Goal: Task Accomplishment & Management: Use online tool/utility

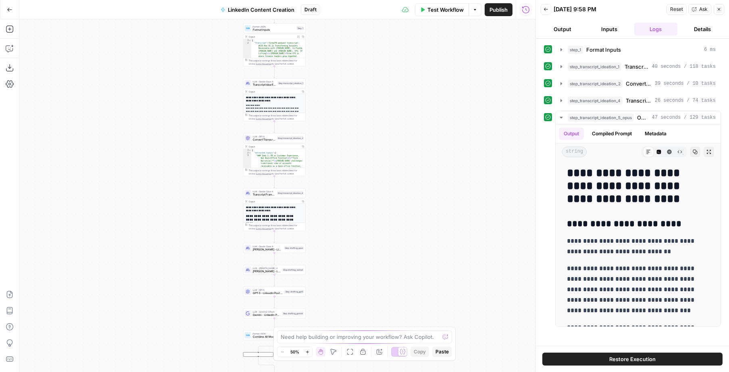
click at [309, 353] on icon "button" at bounding box center [307, 351] width 4 height 4
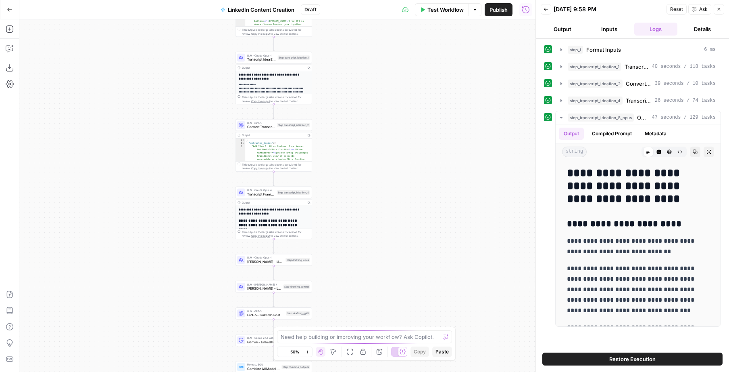
click at [309, 353] on icon "button" at bounding box center [307, 351] width 4 height 4
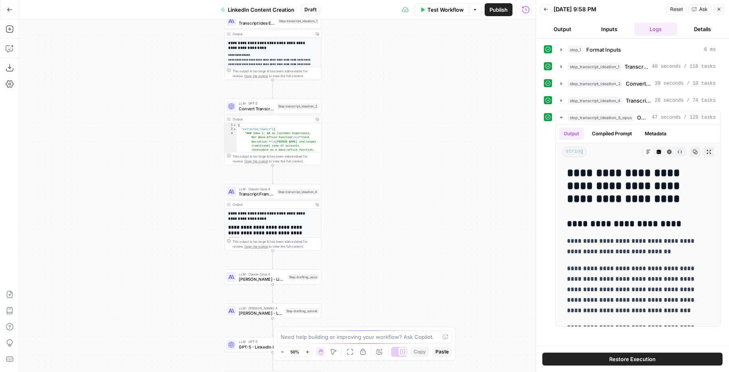
click at [309, 353] on icon "button" at bounding box center [307, 351] width 4 height 4
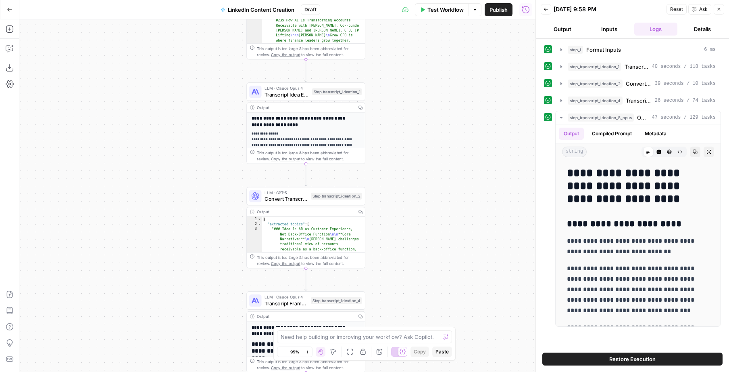
drag, startPoint x: 126, startPoint y: 117, endPoint x: 161, endPoint y: 222, distance: 110.4
click at [161, 222] on div "Workflow Set Inputs Inputs Format JSON Format Inputs Step 1 Output Expand Outpu…" at bounding box center [277, 195] width 516 height 352
click at [288, 197] on span "Convert Transcript Ideas to JSON" at bounding box center [286, 199] width 43 height 8
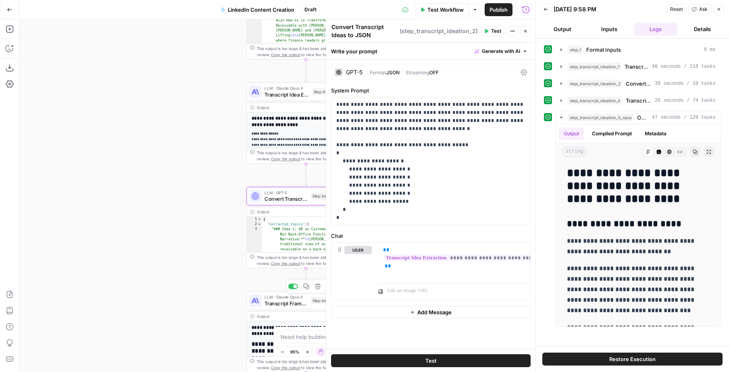
click at [282, 303] on span "Transcript Framework Selection" at bounding box center [286, 303] width 43 height 8
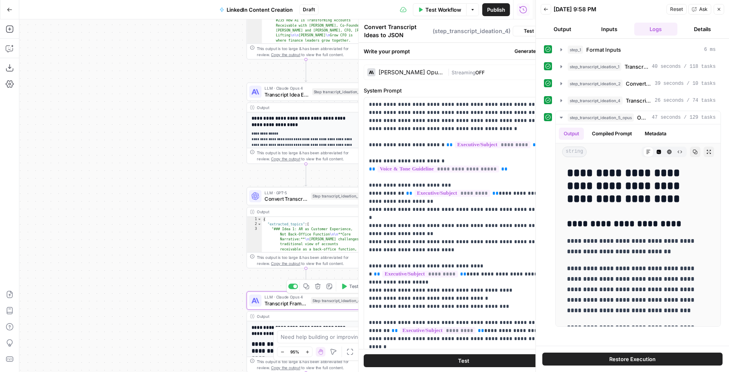
type textarea "Transcript Framework Selection"
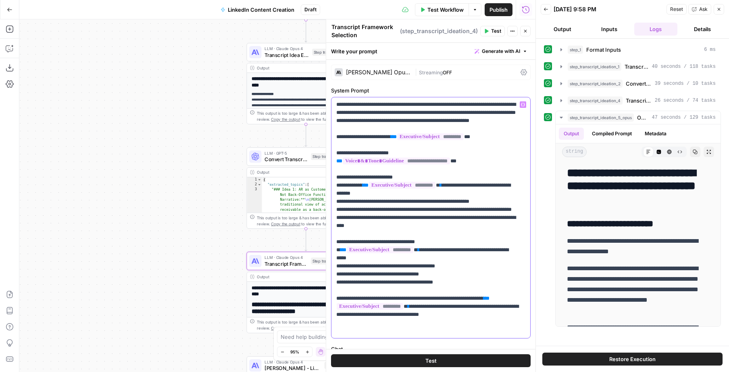
drag, startPoint x: 337, startPoint y: 105, endPoint x: 346, endPoint y: 112, distance: 11.2
click at [337, 104] on p "**********" at bounding box center [427, 217] width 183 height 234
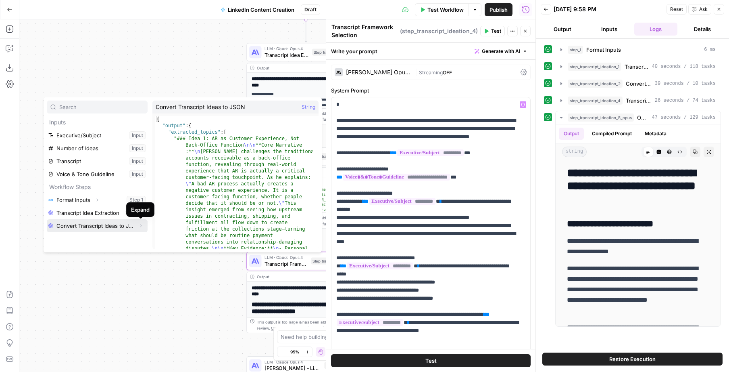
click at [141, 225] on icon "button" at bounding box center [141, 225] width 2 height 3
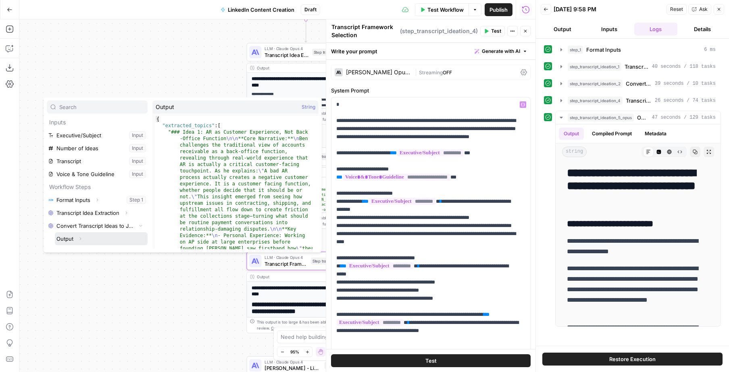
drag, startPoint x: 81, startPoint y: 239, endPoint x: 84, endPoint y: 235, distance: 5.2
click at [81, 239] on icon "button" at bounding box center [80, 238] width 5 height 5
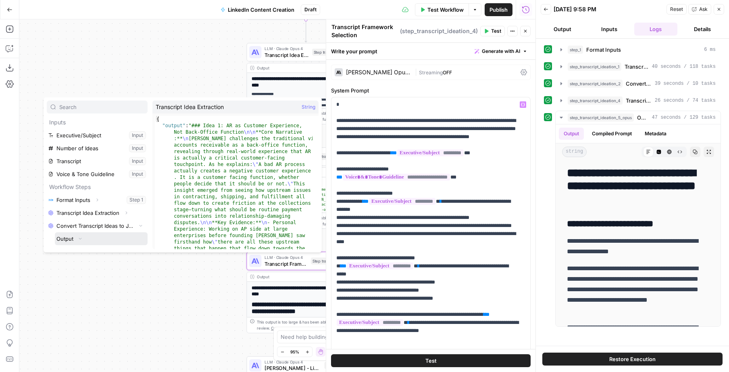
scroll to position [9, 0]
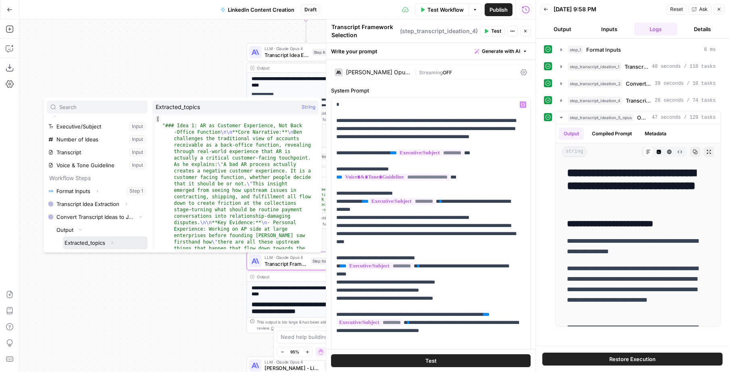
click at [113, 243] on icon "button" at bounding box center [112, 242] width 5 height 5
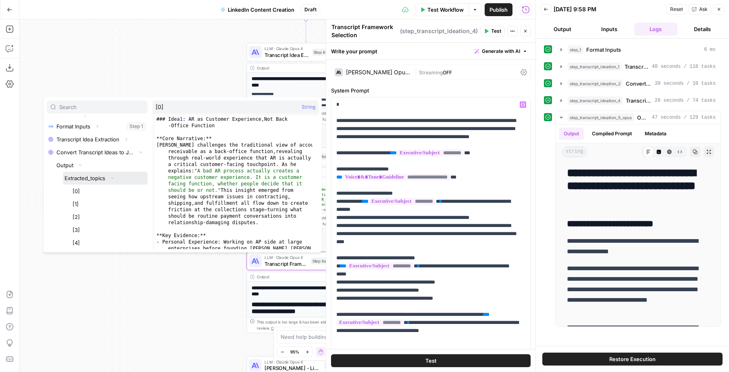
scroll to position [21, 0]
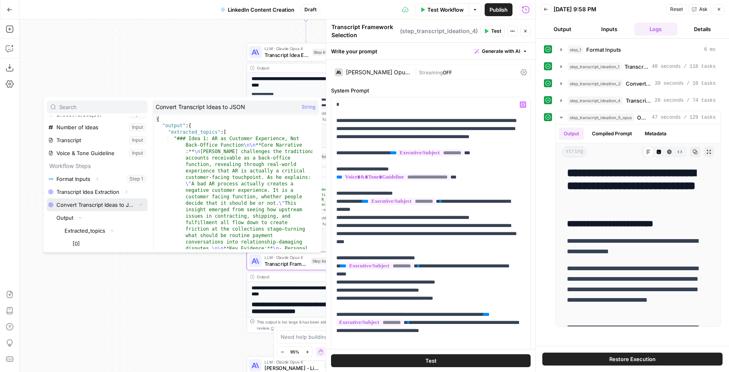
click at [138, 205] on icon "button" at bounding box center [140, 204] width 5 height 5
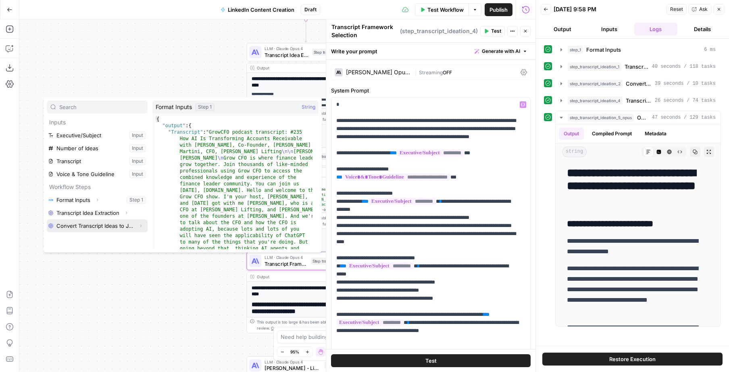
scroll to position [0, 0]
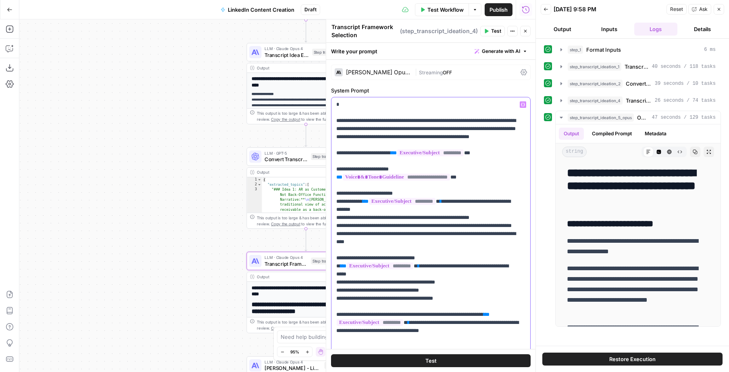
click at [355, 121] on p "**********" at bounding box center [427, 225] width 183 height 250
click at [344, 105] on p "**********" at bounding box center [427, 225] width 183 height 250
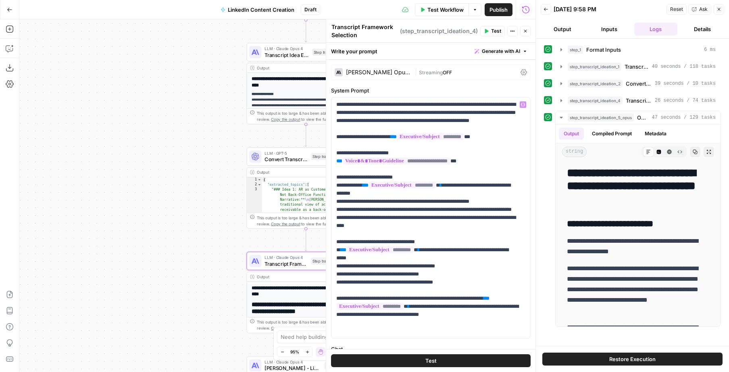
click at [526, 31] on icon "button" at bounding box center [525, 31] width 5 height 5
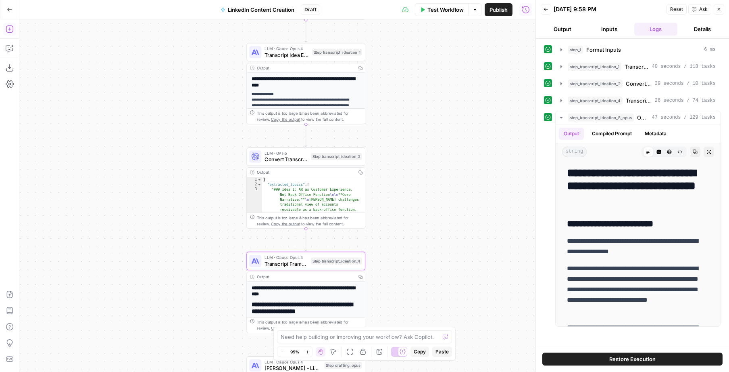
click at [12, 26] on icon "button" at bounding box center [9, 28] width 7 height 7
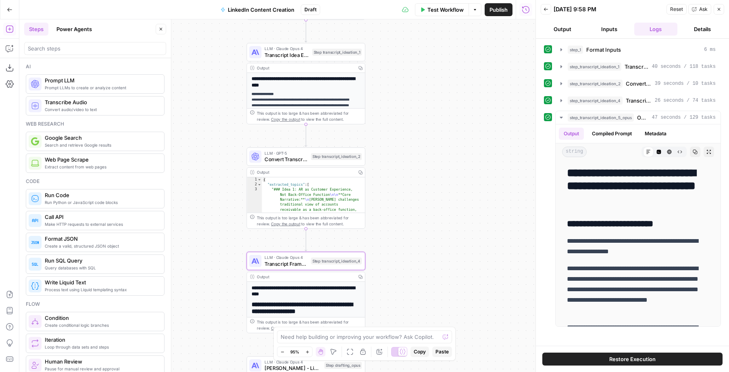
click at [79, 29] on button "Power Agents" at bounding box center [74, 29] width 45 height 13
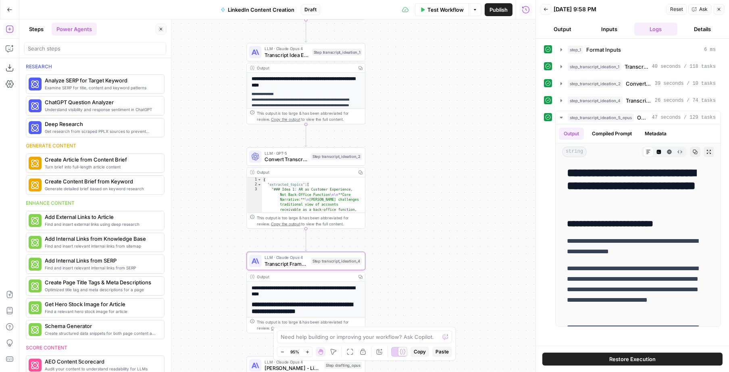
click at [36, 32] on button "Steps" at bounding box center [36, 29] width 24 height 13
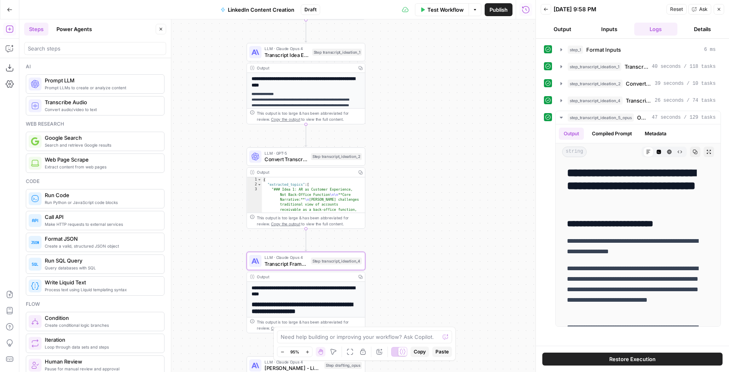
scroll to position [5, 0]
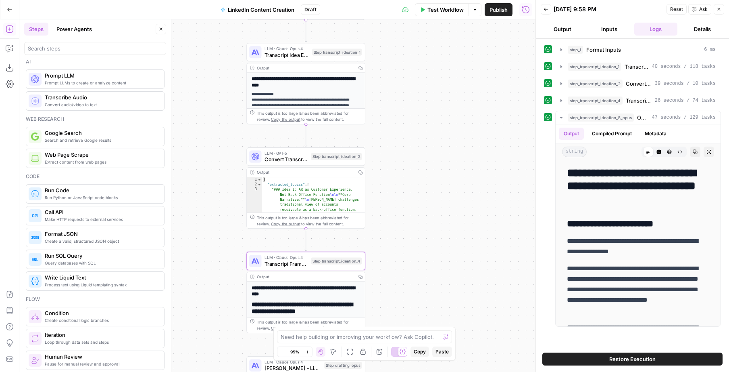
click at [78, 25] on button "Power Agents" at bounding box center [74, 29] width 45 height 13
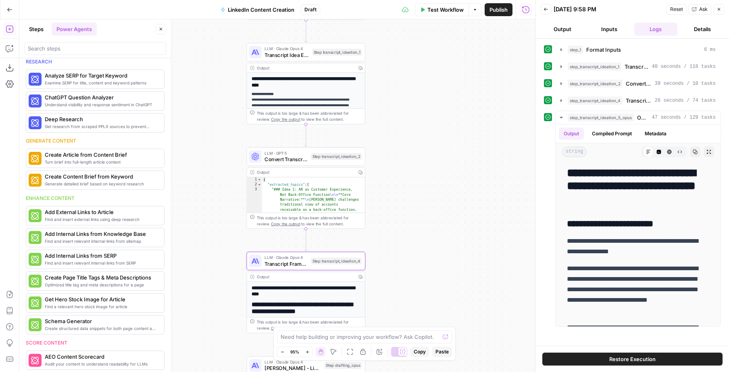
type textarea "**********"
click at [335, 192] on div "{ "extracted_topics" : [ "### Idea 1: AR as Customer Experience, Not Back-Offic…" at bounding box center [311, 372] width 98 height 390
click at [308, 351] on icon "button" at bounding box center [307, 351] width 4 height 4
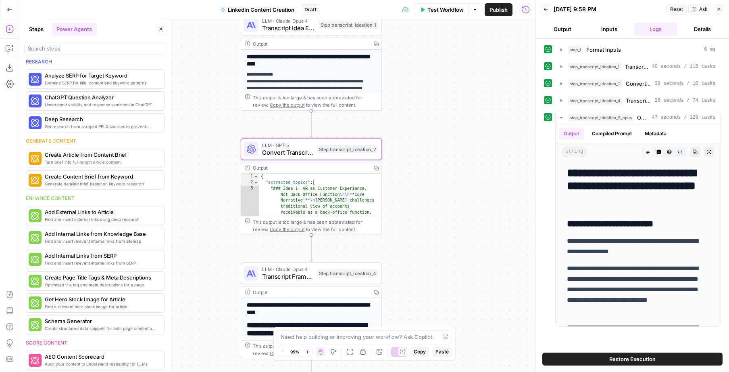
click at [308, 351] on icon "button" at bounding box center [307, 351] width 4 height 4
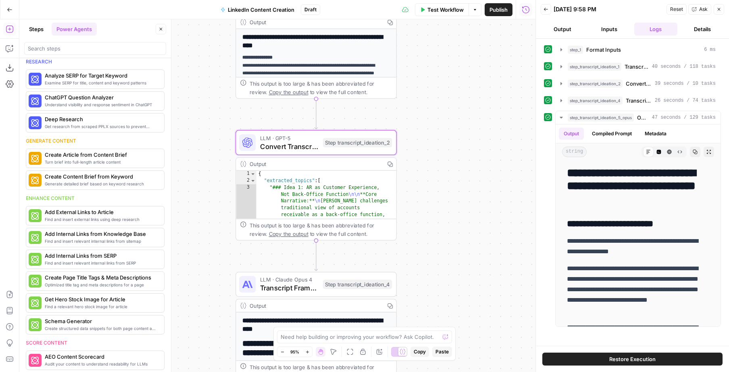
click at [308, 351] on icon "button" at bounding box center [307, 351] width 4 height 4
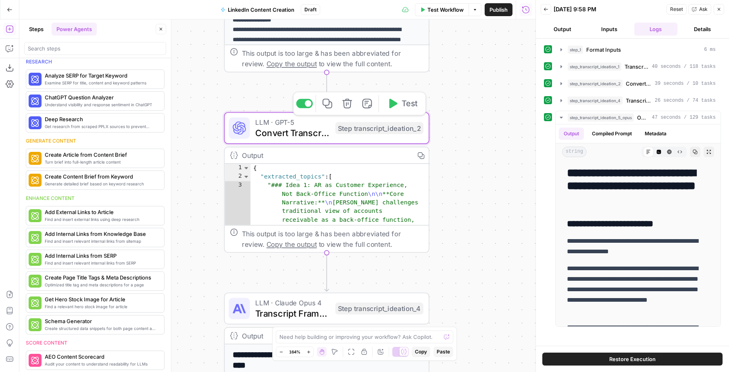
click at [302, 132] on span "Convert Transcript Ideas to JSON" at bounding box center [292, 132] width 75 height 13
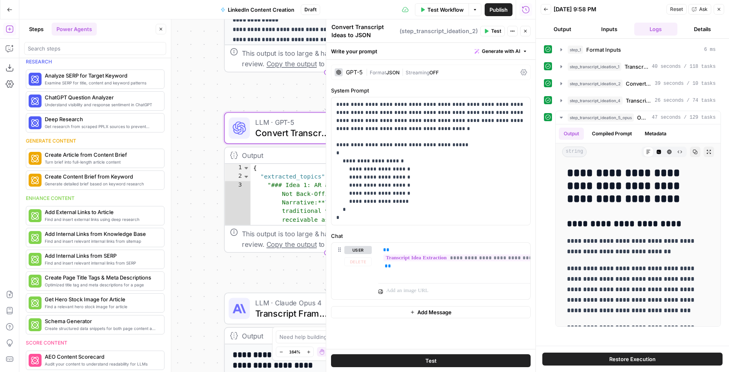
click at [522, 31] on button "Close" at bounding box center [525, 31] width 10 height 10
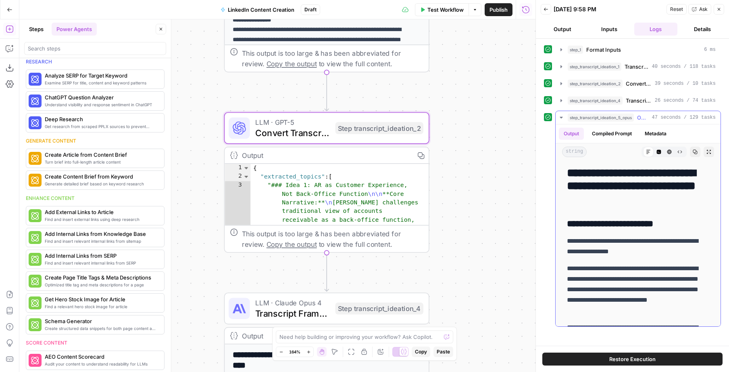
click at [562, 115] on icon "button" at bounding box center [561, 117] width 6 height 6
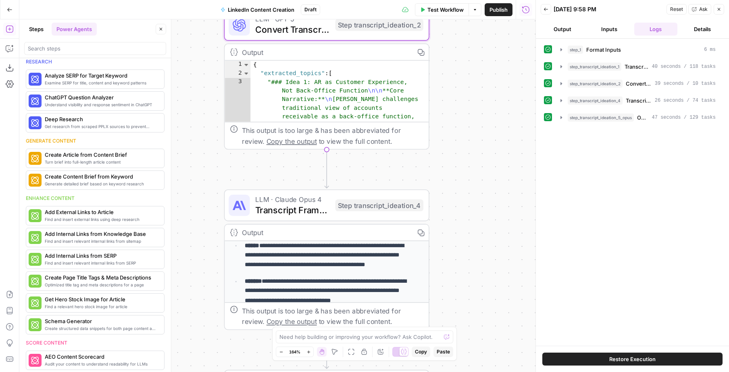
scroll to position [0, 0]
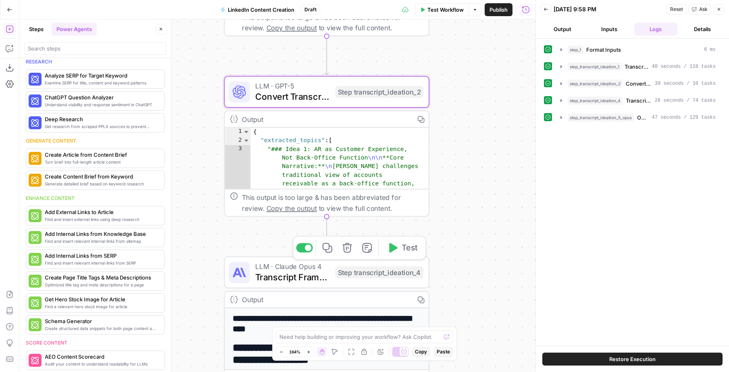
click at [311, 272] on span "Transcript Framework Selection" at bounding box center [292, 276] width 75 height 13
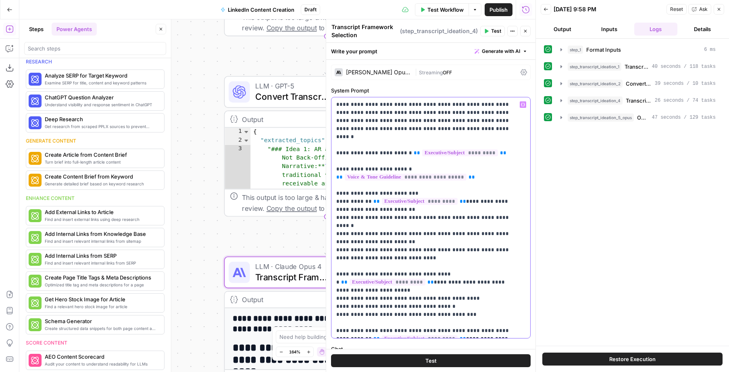
drag, startPoint x: 340, startPoint y: 104, endPoint x: 399, endPoint y: 126, distance: 62.9
click at [340, 104] on p "**********" at bounding box center [427, 217] width 183 height 234
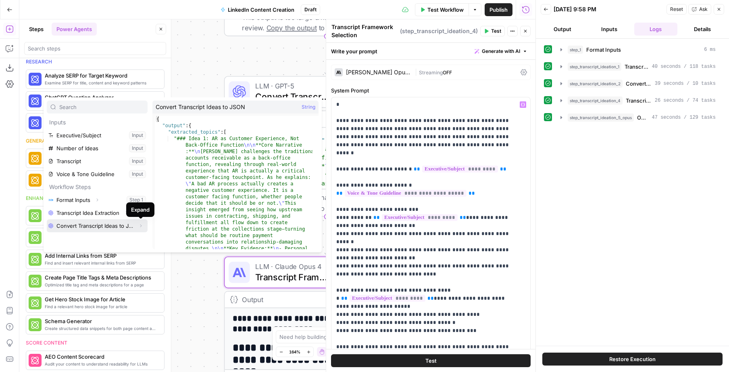
click at [140, 225] on icon "button" at bounding box center [140, 225] width 5 height 5
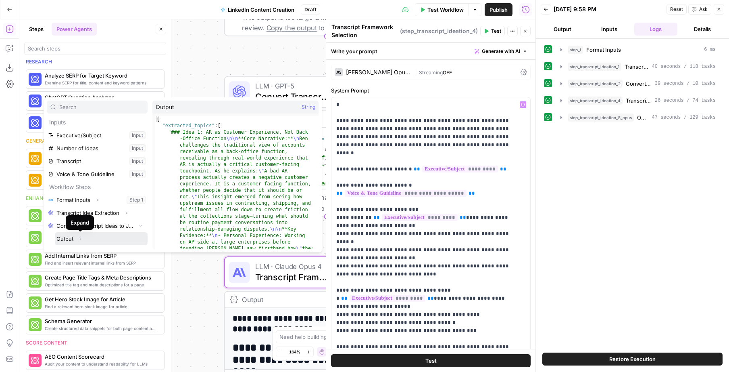
click at [81, 240] on icon "button" at bounding box center [80, 238] width 5 height 5
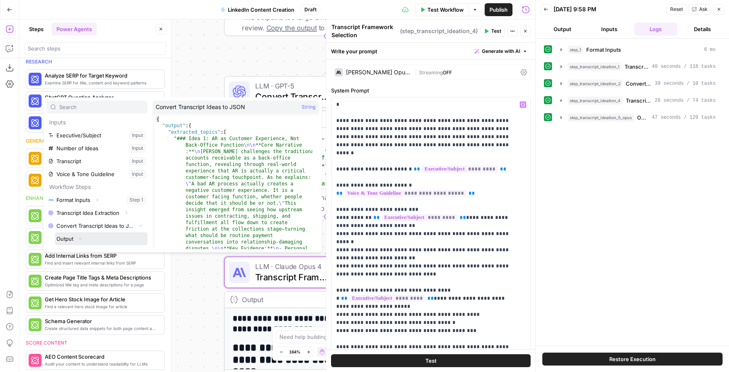
scroll to position [9, 0]
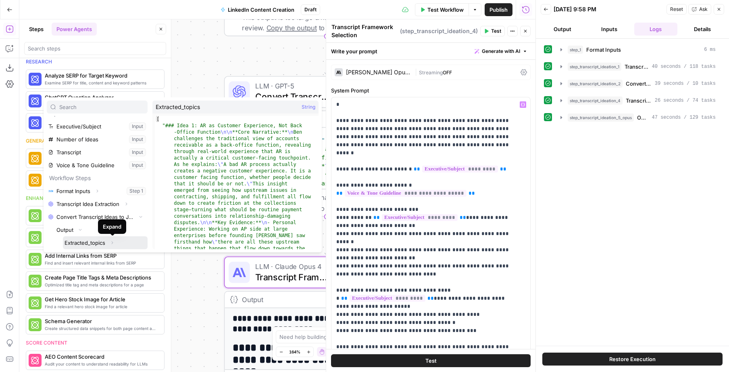
drag, startPoint x: 113, startPoint y: 243, endPoint x: 113, endPoint y: 237, distance: 5.7
click at [113, 242] on icon "button" at bounding box center [112, 242] width 5 height 5
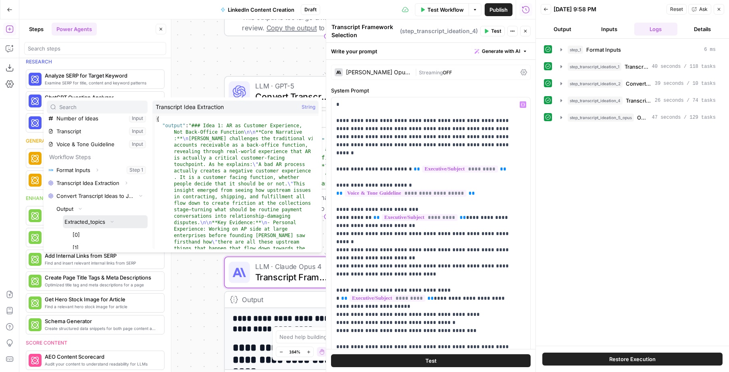
scroll to position [56, 0]
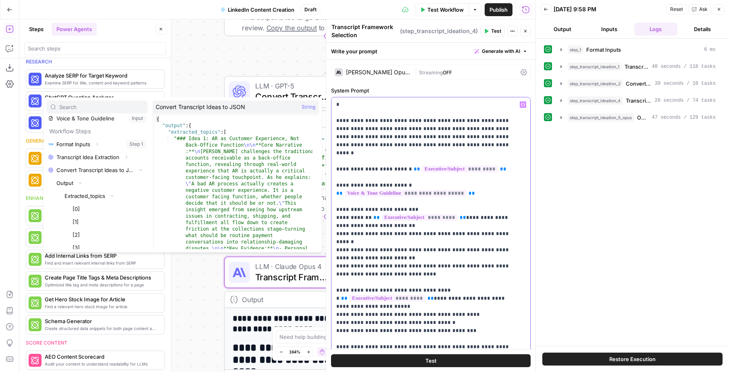
click at [391, 104] on p "**********" at bounding box center [427, 225] width 183 height 250
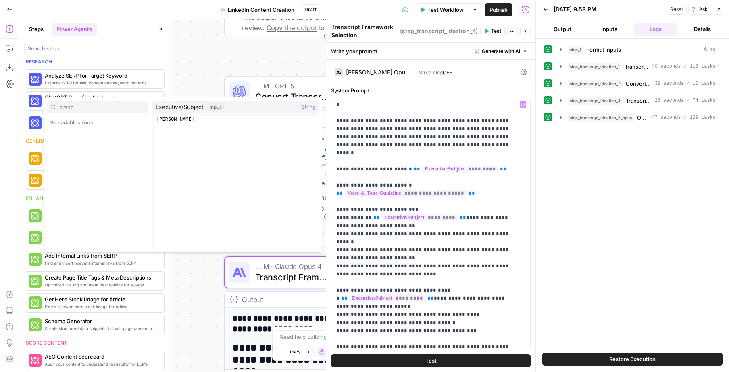
type input "brand"
click at [366, 111] on p "**********" at bounding box center [427, 225] width 183 height 250
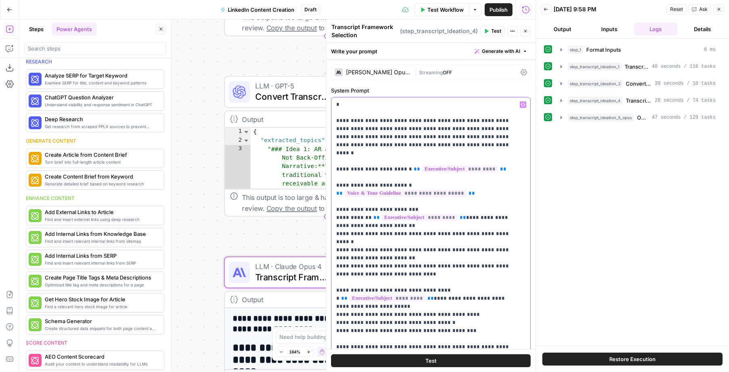
click at [366, 109] on p "**********" at bounding box center [427, 225] width 183 height 250
click at [6, 8] on button "Go Back" at bounding box center [9, 9] width 15 height 15
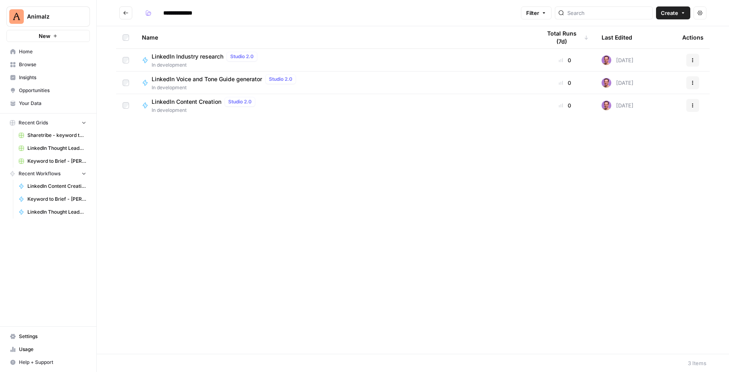
click at [67, 42] on button "New" at bounding box center [48, 36] width 84 height 12
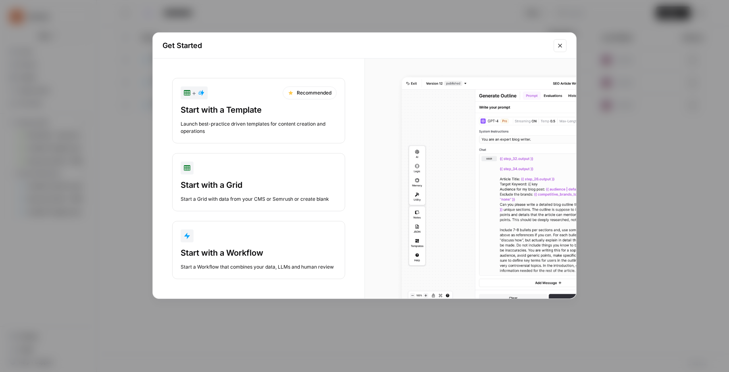
click at [243, 251] on div "Start with a Workflow" at bounding box center [259, 252] width 156 height 11
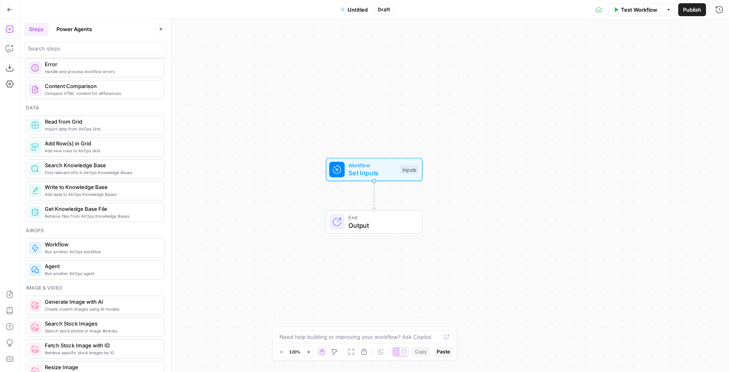
scroll to position [324, 0]
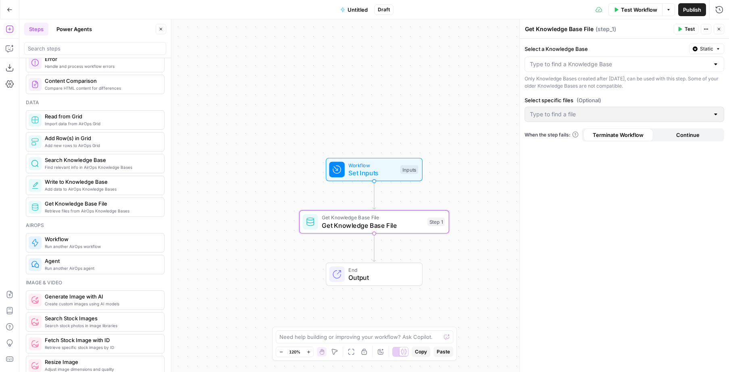
click at [719, 65] on div at bounding box center [716, 64] width 6 height 8
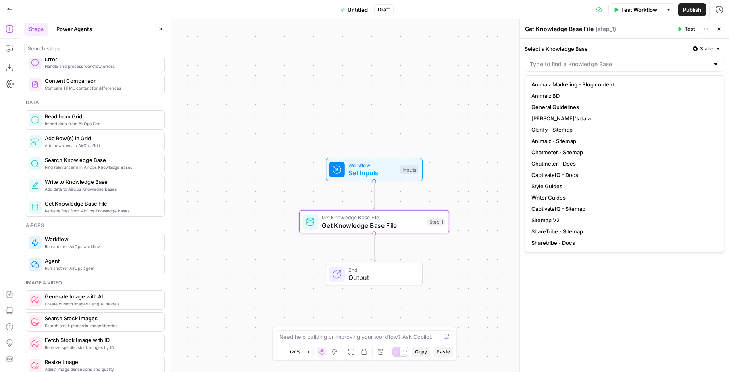
scroll to position [136, 0]
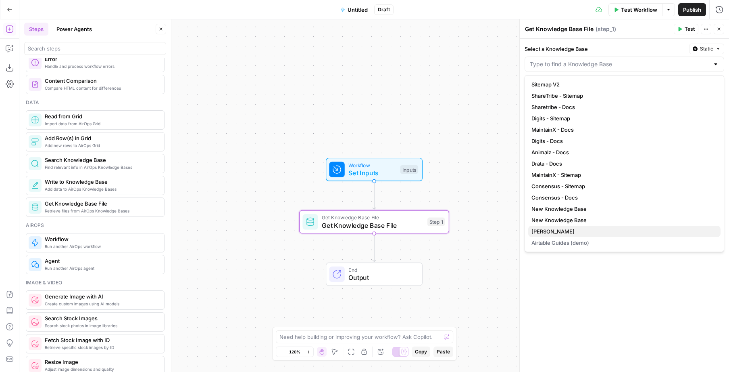
click at [549, 231] on span "Stuut" at bounding box center [623, 231] width 183 height 8
type input "Stuut"
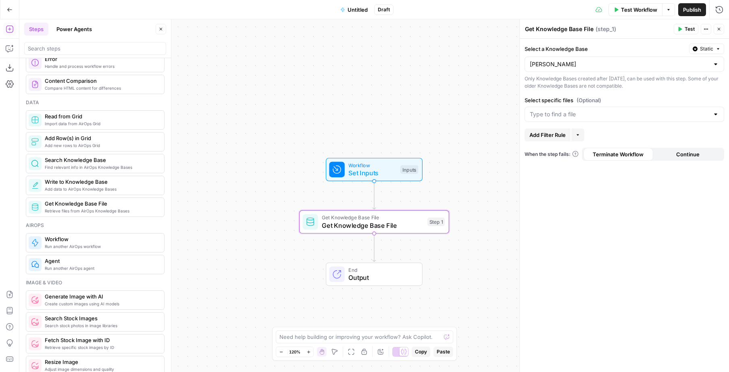
click at [717, 115] on div at bounding box center [716, 114] width 6 height 8
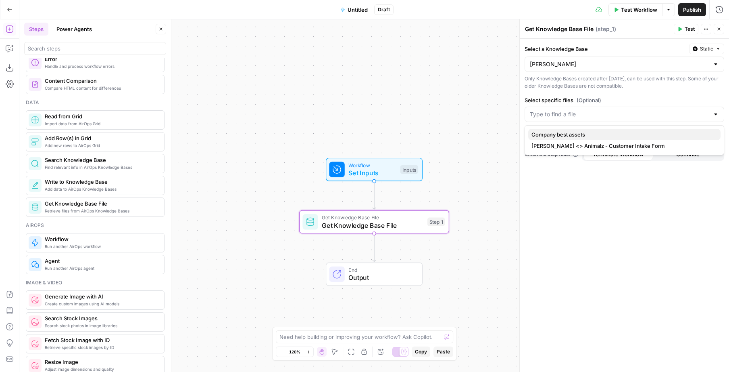
click at [584, 132] on span "Company best assets" at bounding box center [623, 134] width 183 height 8
click at [246, 107] on div "Workflow Set Inputs Inputs Get Knowledge Base File Get Knowledge Base File Step…" at bounding box center [374, 195] width 710 height 352
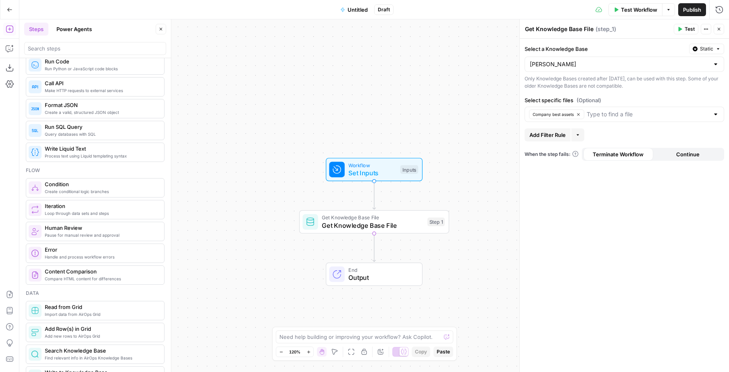
scroll to position [0, 0]
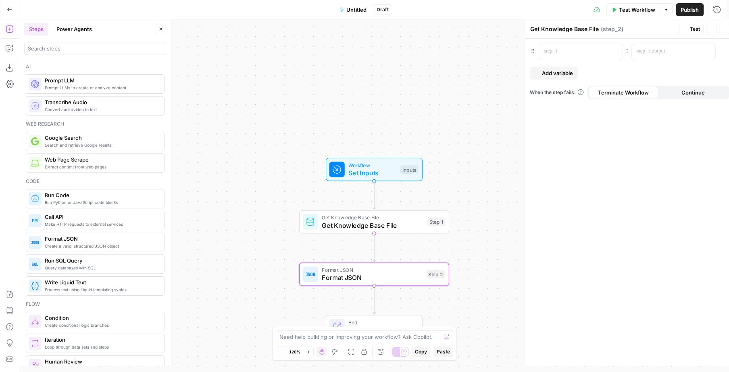
type textarea "Format JSON"
click at [270, 158] on div "Workflow Set Inputs Inputs Get Knowledge Base File Get Knowledge Base File Step…" at bounding box center [374, 195] width 710 height 352
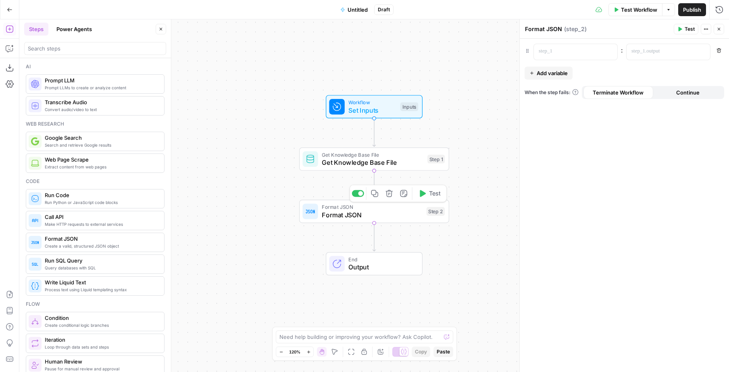
click at [402, 220] on div "Format JSON Format JSON Step 2 Copy step Delete step Add Note Test" at bounding box center [374, 211] width 150 height 23
click at [594, 48] on p at bounding box center [569, 51] width 61 height 8
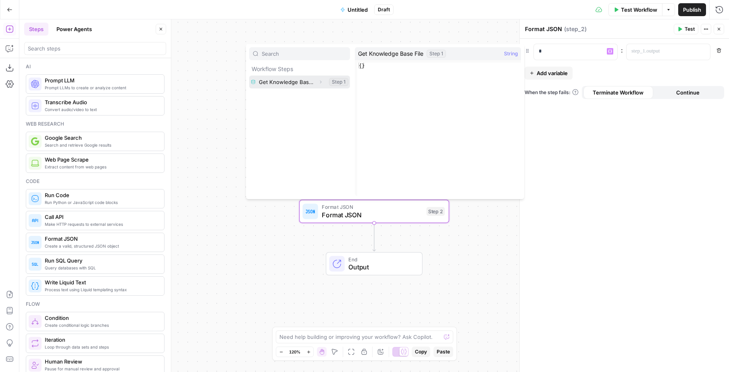
click at [321, 84] on button "Expand" at bounding box center [320, 82] width 10 height 10
click at [308, 92] on button "Select variable Output" at bounding box center [303, 94] width 93 height 13
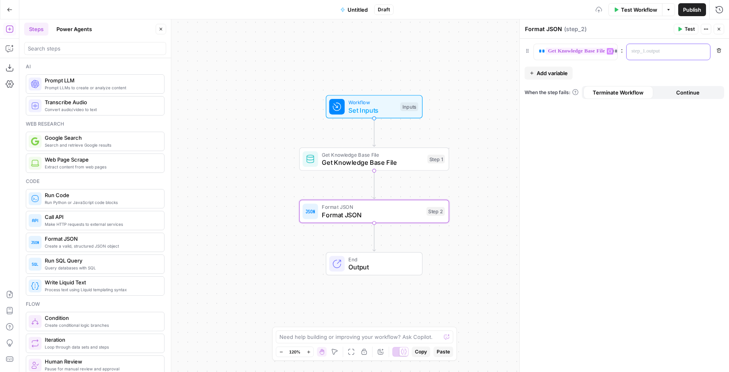
click at [656, 53] on p at bounding box center [662, 51] width 61 height 8
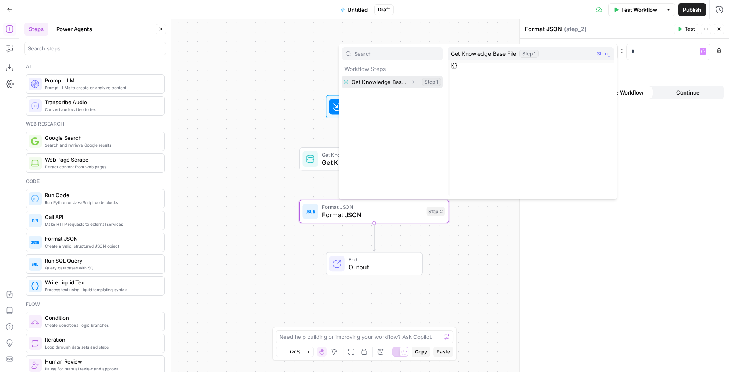
click at [410, 83] on button "Expand" at bounding box center [413, 82] width 10 height 10
click at [397, 95] on button "Select variable Output" at bounding box center [396, 94] width 93 height 13
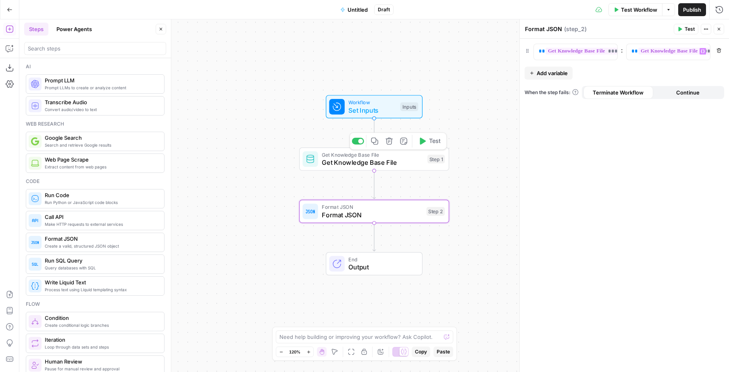
click at [433, 143] on span "Test" at bounding box center [435, 141] width 12 height 9
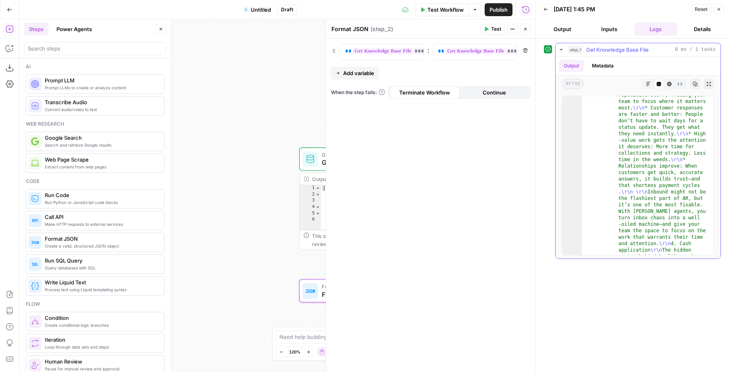
scroll to position [4370, 0]
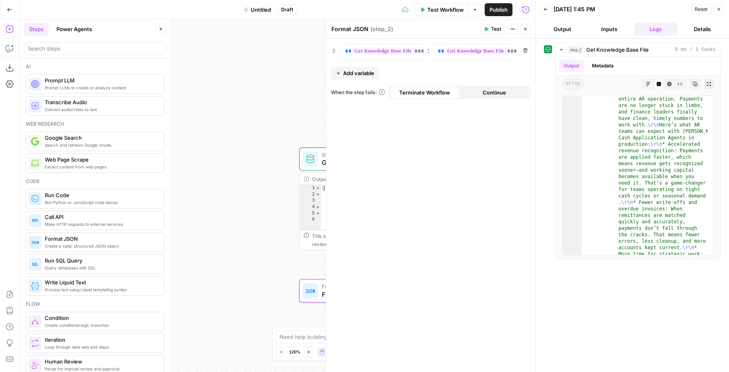
click at [722, 9] on button "Close" at bounding box center [719, 9] width 10 height 10
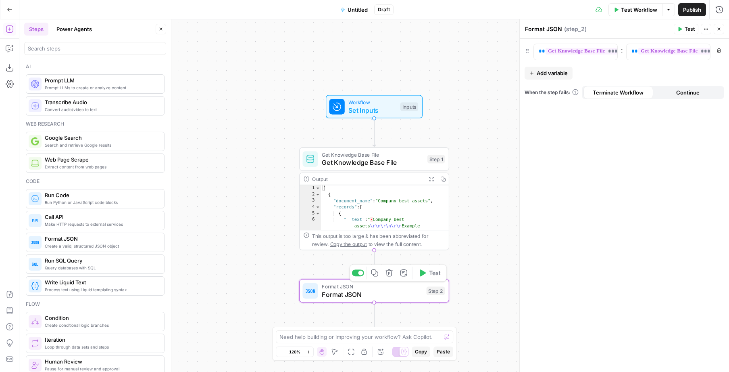
click at [428, 275] on button "Test" at bounding box center [430, 272] width 30 height 13
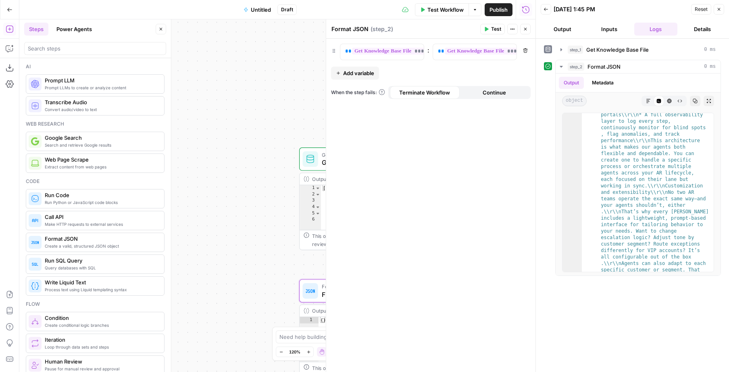
scroll to position [327, 0]
click at [527, 29] on icon "button" at bounding box center [525, 29] width 5 height 5
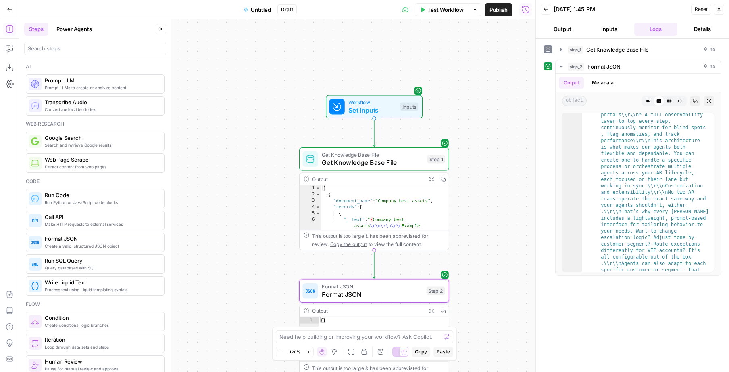
click at [718, 7] on icon "button" at bounding box center [719, 9] width 5 height 5
